Goal: Check status: Check status

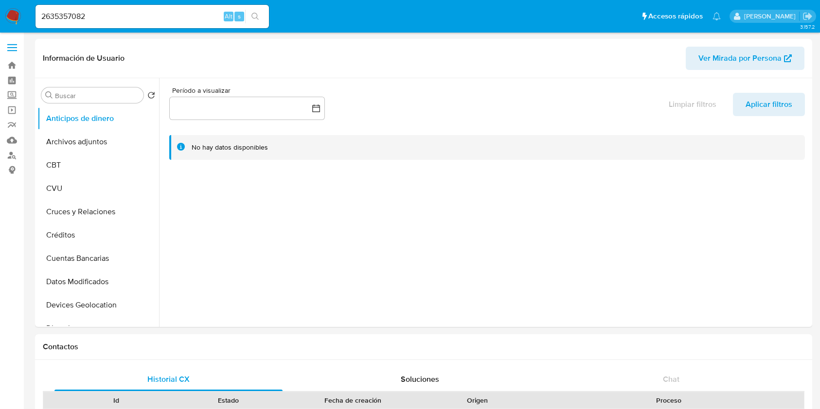
select select "10"
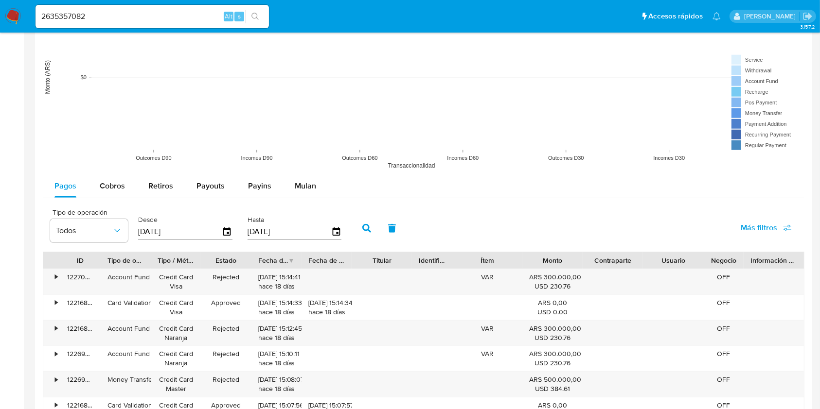
scroll to position [389, 0]
click at [780, 232] on span "Más filtros" at bounding box center [765, 227] width 51 height 21
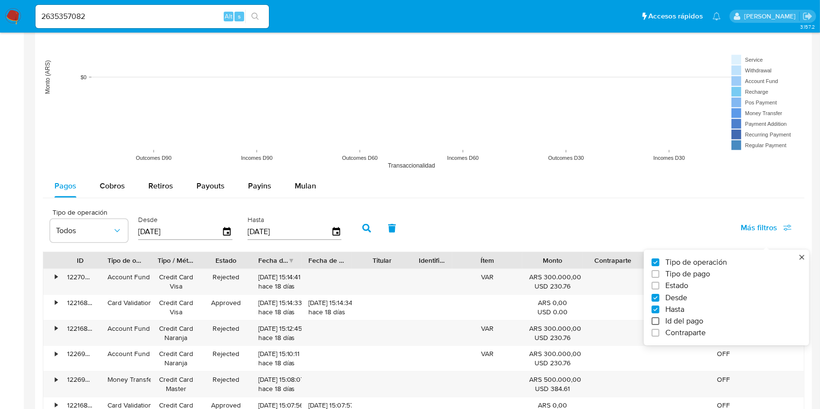
click at [656, 321] on input "Id del pago" at bounding box center [655, 321] width 8 height 8
checkbox input "true"
click at [423, 228] on input "number" at bounding box center [401, 231] width 95 height 13
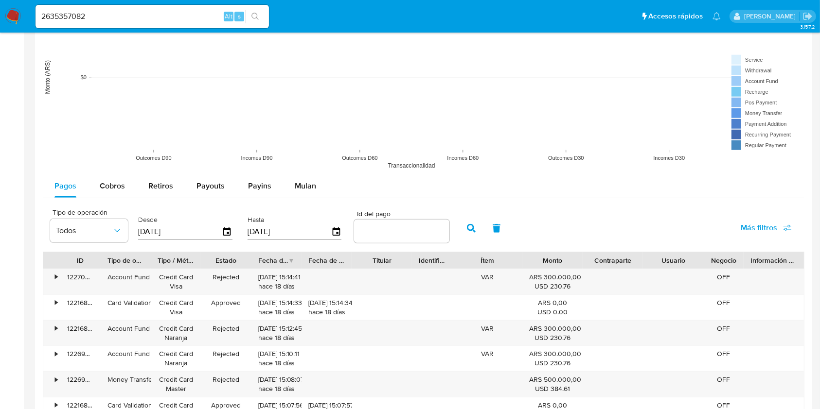
click at [423, 228] on input "number" at bounding box center [401, 231] width 95 height 13
paste input "122168776089"
type input "122168776089"
click at [463, 226] on button "button" at bounding box center [470, 228] width 25 height 23
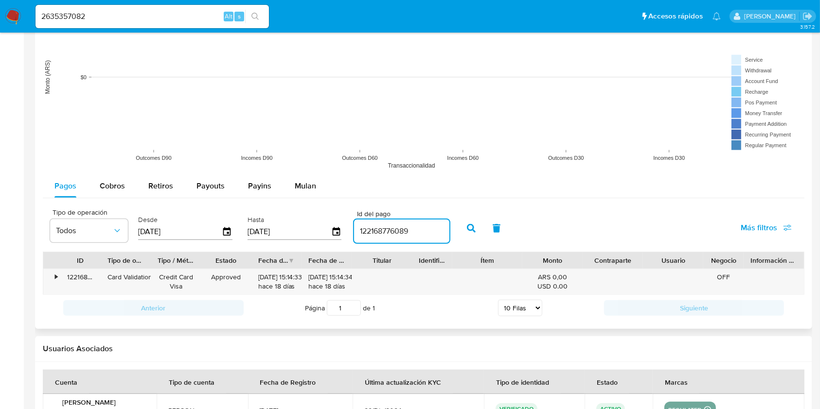
drag, startPoint x: 406, startPoint y: 233, endPoint x: 345, endPoint y: 233, distance: 61.3
click at [345, 233] on div "Tipo de operación Todos Desde [DATE] Hasta [DATE] Id del pago 122168776089" at bounding box center [249, 227] width 409 height 39
click at [420, 228] on input "122168776089" at bounding box center [401, 231] width 95 height 13
drag, startPoint x: 418, startPoint y: 230, endPoint x: 330, endPoint y: 220, distance: 89.0
click at [330, 220] on div "Tipo de operación Todos Desde [DATE] Hasta [DATE] Id del pago 122168776089" at bounding box center [249, 227] width 409 height 39
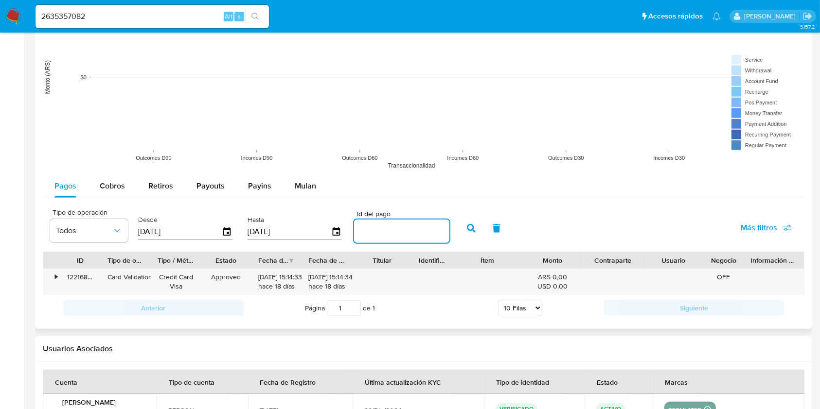
paste input "122699622912"
click at [462, 222] on button "button" at bounding box center [470, 228] width 25 height 23
drag, startPoint x: 411, startPoint y: 229, endPoint x: 298, endPoint y: 233, distance: 113.3
click at [298, 233] on div "Tipo de operación Todos Desde [DATE] Hasta [DATE] Id del pago 122699622912" at bounding box center [249, 227] width 409 height 39
paste input "168313707"
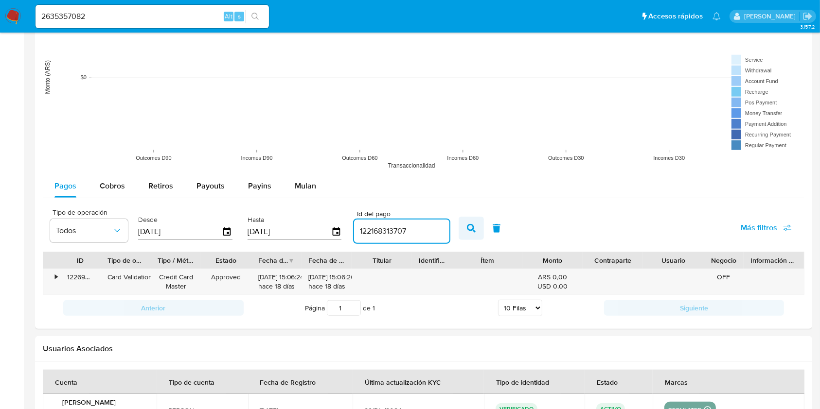
type input "122168313707"
click at [464, 230] on button "button" at bounding box center [470, 228] width 25 height 23
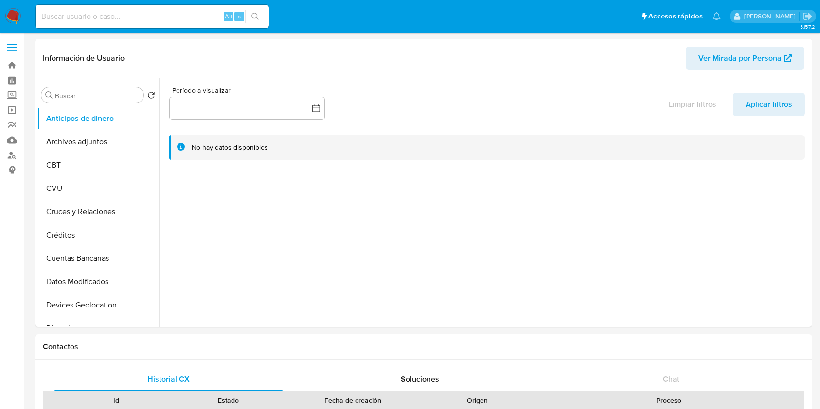
select select "10"
